Goal: Information Seeking & Learning: Find specific fact

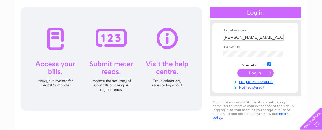
scroll to position [62, 0]
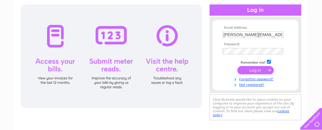
click at [254, 72] on input "submit" at bounding box center [255, 70] width 36 height 8
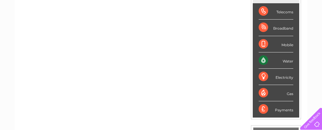
scroll to position [31, 0]
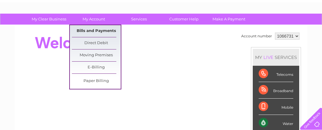
click at [95, 32] on link "Bills and Payments" at bounding box center [96, 31] width 49 height 12
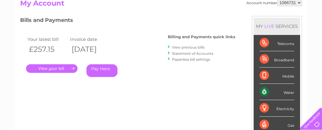
scroll to position [62, 0]
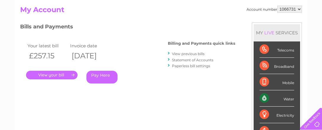
click at [55, 75] on link "." at bounding box center [51, 75] width 51 height 9
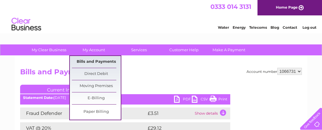
click at [100, 61] on link "Bills and Payments" at bounding box center [96, 62] width 49 height 12
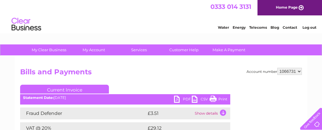
scroll to position [37, 0]
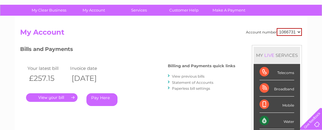
scroll to position [62, 0]
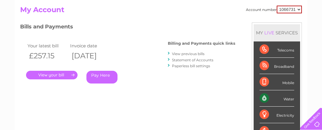
click at [190, 55] on link "View previous bills" at bounding box center [188, 53] width 33 height 4
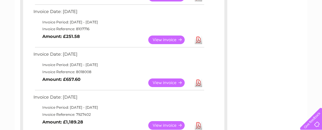
scroll to position [156, 0]
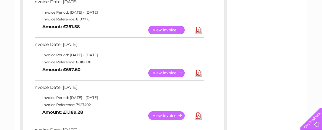
click at [169, 115] on link "View" at bounding box center [169, 115] width 43 height 9
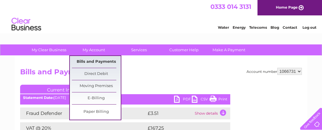
click at [94, 59] on link "Bills and Payments" at bounding box center [96, 62] width 49 height 12
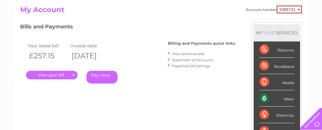
scroll to position [93, 0]
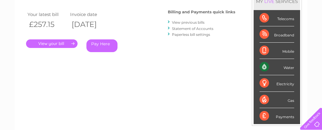
click at [57, 42] on link "." at bounding box center [51, 43] width 51 height 9
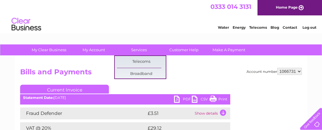
scroll to position [93, 0]
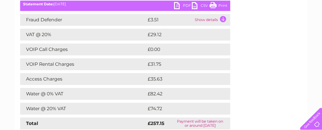
click at [224, 18] on td "Show details" at bounding box center [211, 20] width 37 height 12
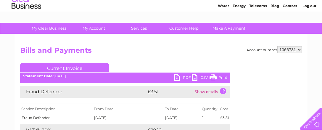
scroll to position [0, 0]
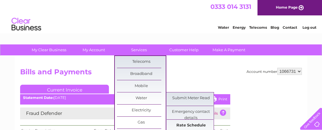
click at [189, 125] on link "Rate Schedule" at bounding box center [190, 125] width 49 height 12
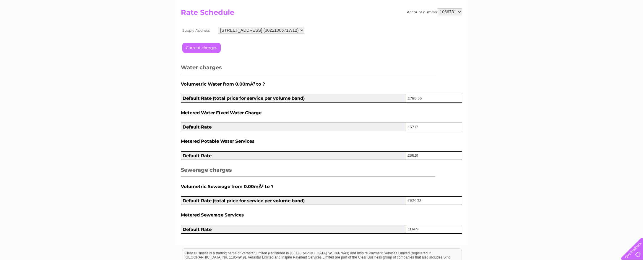
scroll to position [64, 0]
